Goal: Task Accomplishment & Management: Manage account settings

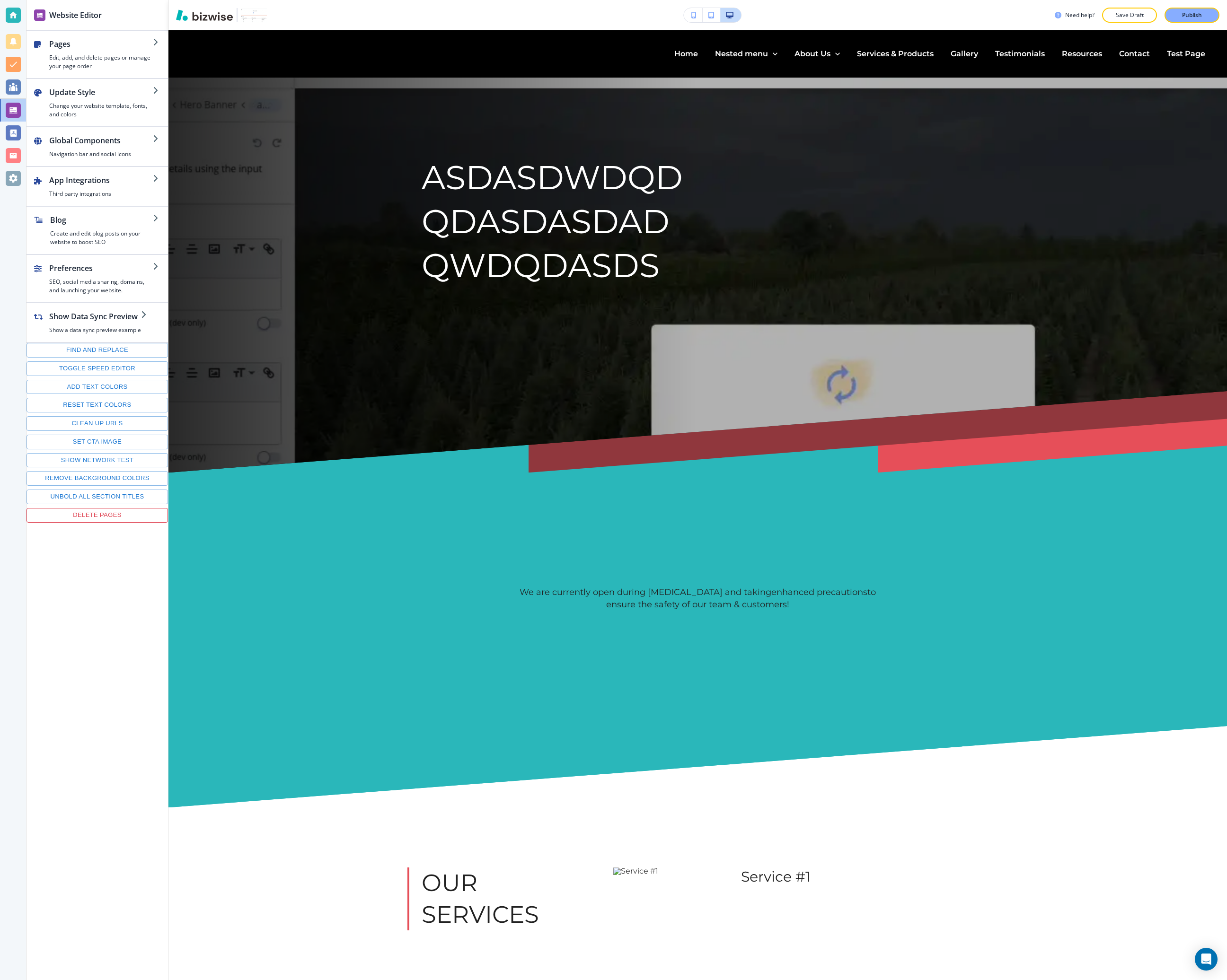
click at [108, 513] on button "Delete pages" at bounding box center [97, 515] width 142 height 14
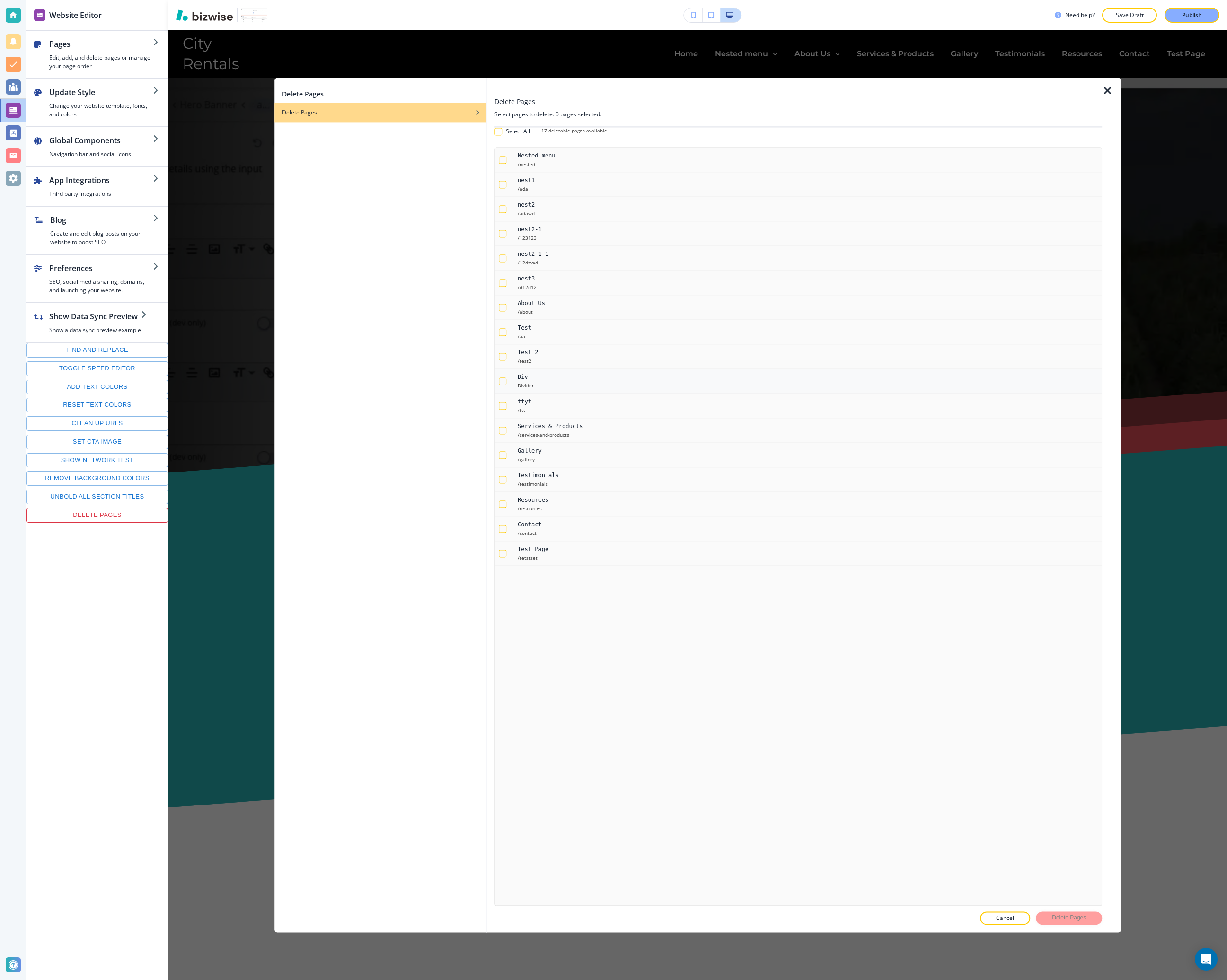
click at [500, 381] on div "button" at bounding box center [502, 381] width 8 height 8
checkbox input "true"
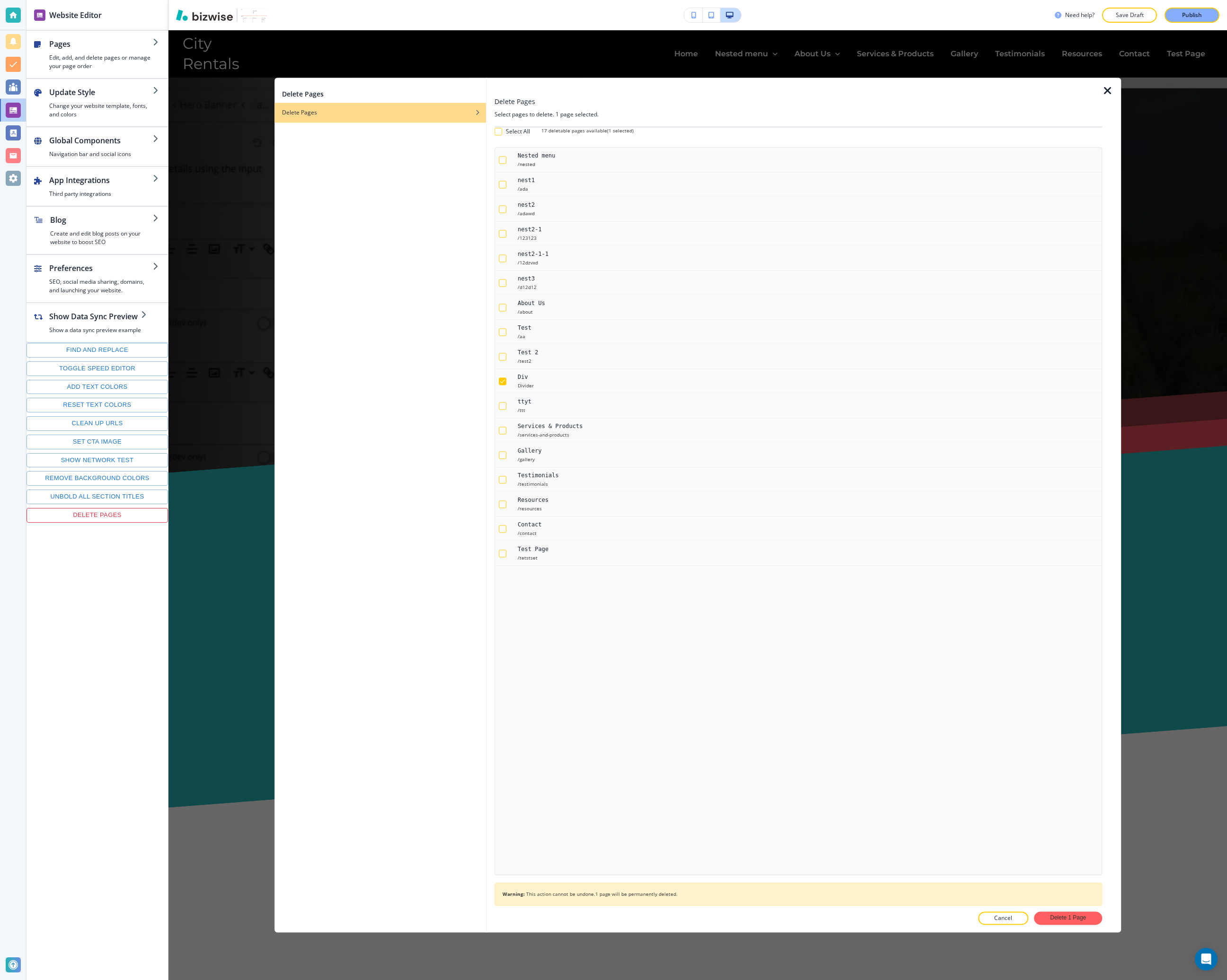
click at [500, 409] on div "button" at bounding box center [502, 406] width 8 height 8
checkbox input "true"
click at [1073, 916] on button "Delete 2 Pages" at bounding box center [1066, 918] width 71 height 13
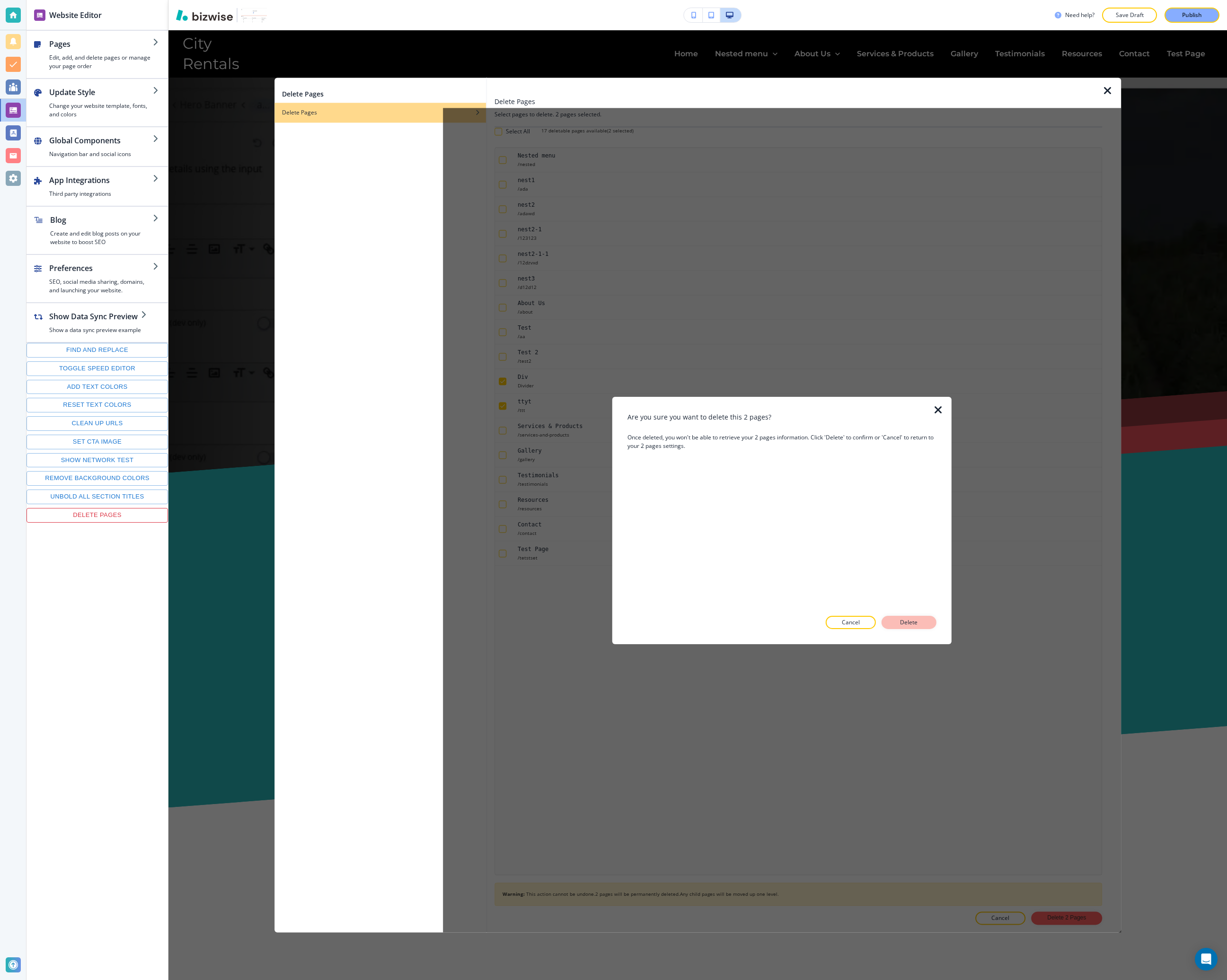
click at [901, 627] on button "Delete" at bounding box center [909, 622] width 55 height 13
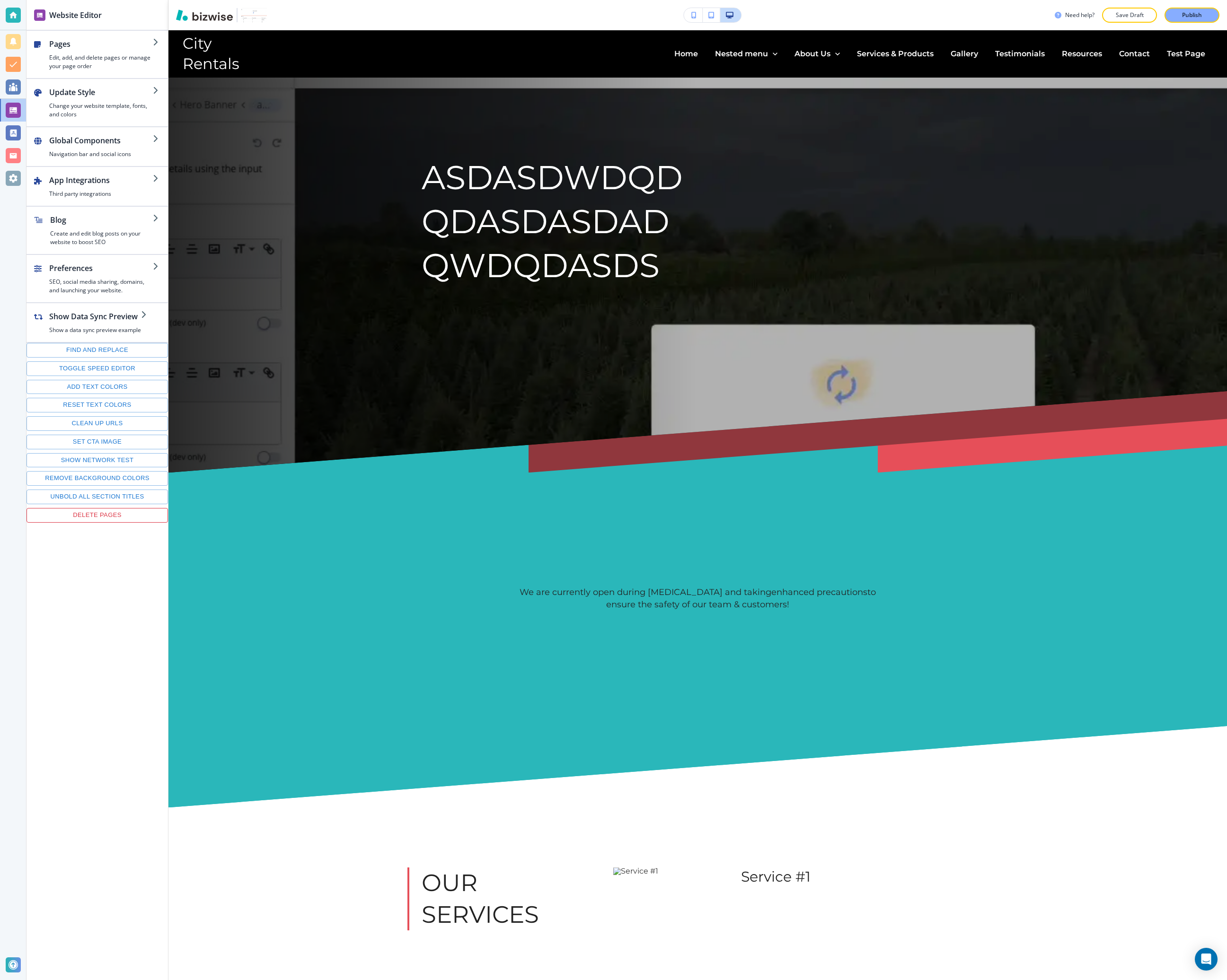
click at [101, 511] on button "Delete pages" at bounding box center [97, 515] width 142 height 14
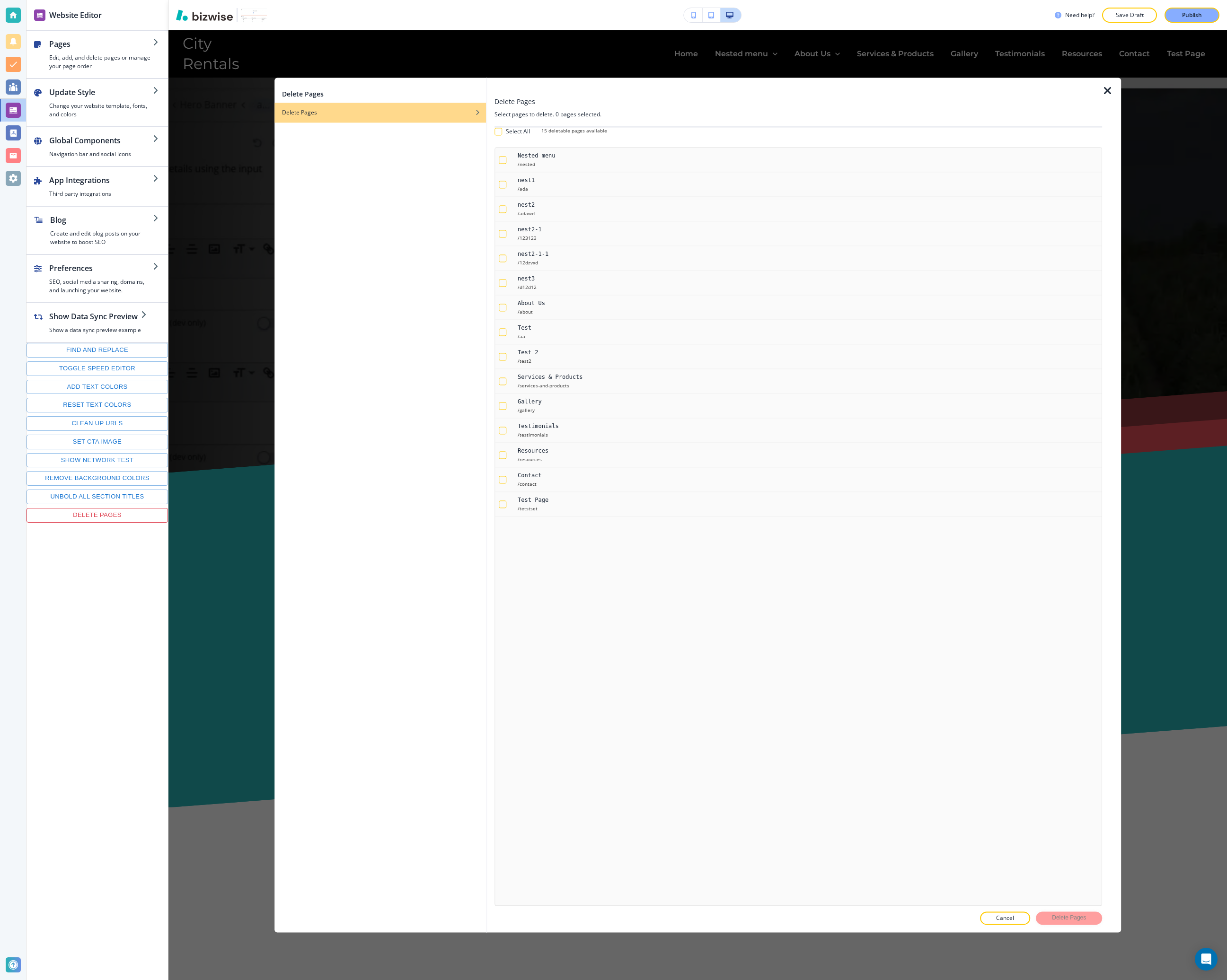
click at [1008, 924] on button "Cancel" at bounding box center [1005, 918] width 50 height 13
